Goal: Task Accomplishment & Management: Manage account settings

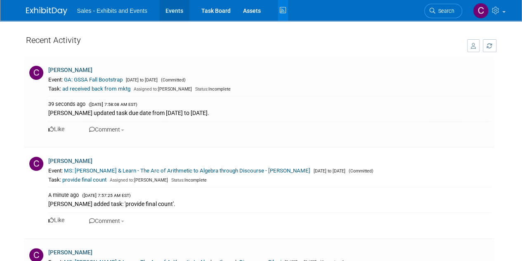
click at [180, 8] on link "Events" at bounding box center [174, 10] width 30 height 21
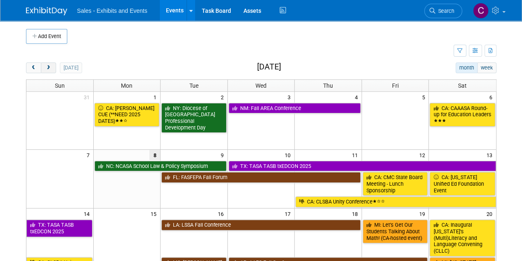
click at [47, 70] on button "next" at bounding box center [48, 67] width 15 height 11
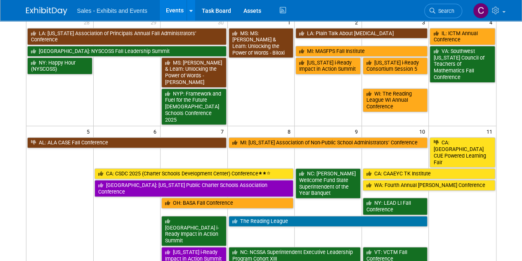
scroll to position [31, 0]
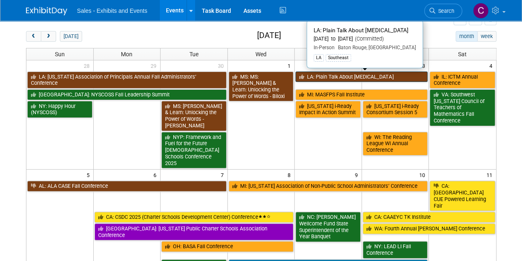
click at [348, 71] on link "LA: Plain Talk About [MEDICAL_DATA]" at bounding box center [362, 76] width 132 height 11
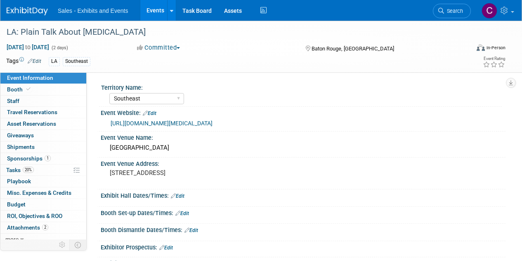
select select "Southeast"
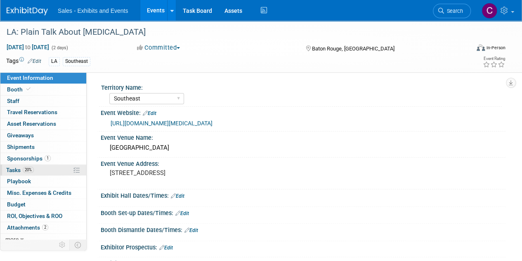
click at [11, 170] on span "Tasks 20%" at bounding box center [20, 169] width 28 height 7
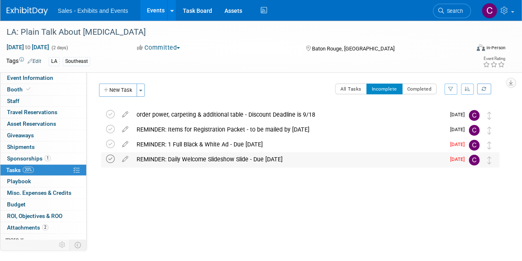
click at [111, 157] on icon at bounding box center [110, 158] width 9 height 9
